Goal: Information Seeking & Learning: Learn about a topic

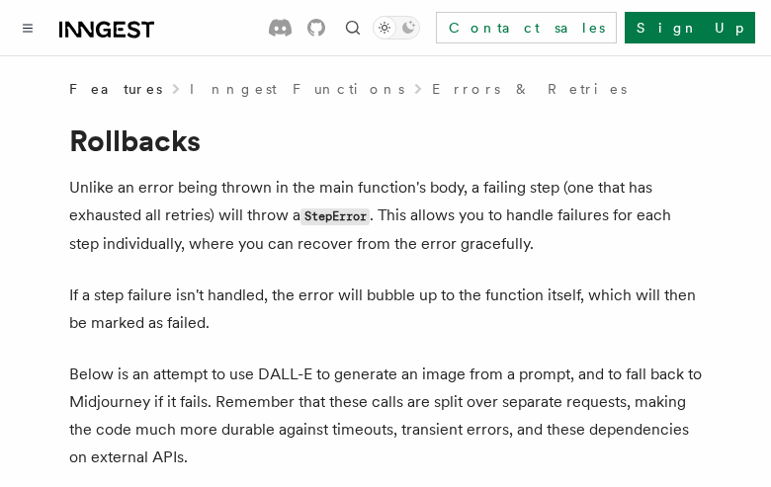
scroll to position [273, 0]
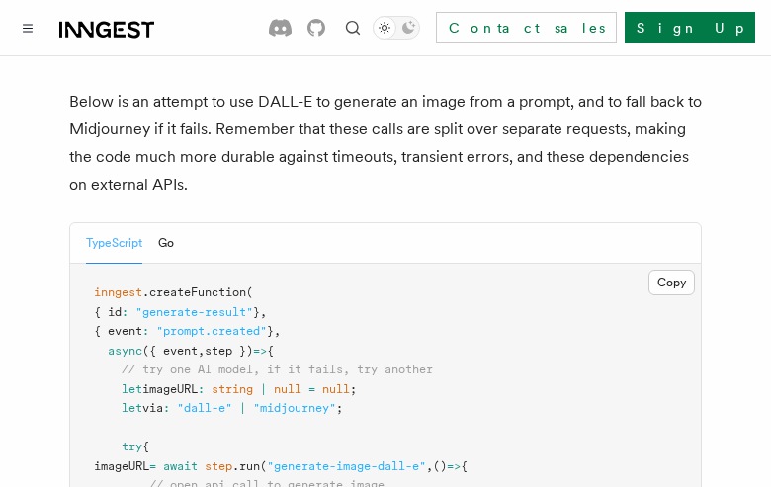
click at [115, 243] on button "TypeScript" at bounding box center [114, 243] width 56 height 41
